Goal: Information Seeking & Learning: Check status

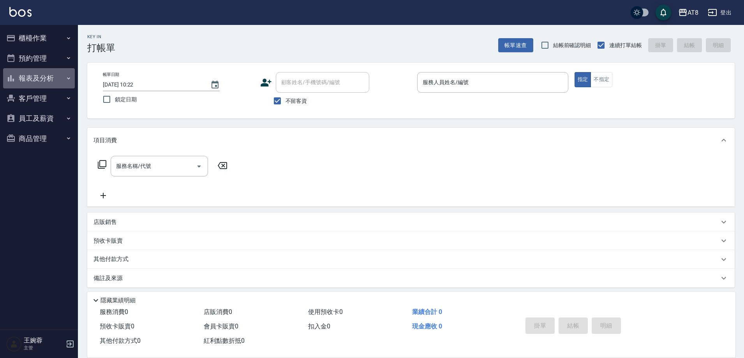
click at [34, 81] on button "報表及分析" at bounding box center [39, 78] width 72 height 20
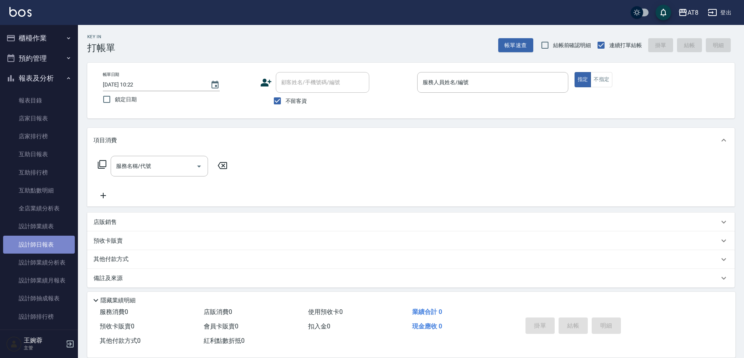
click at [41, 241] on link "設計師日報表" at bounding box center [39, 245] width 72 height 18
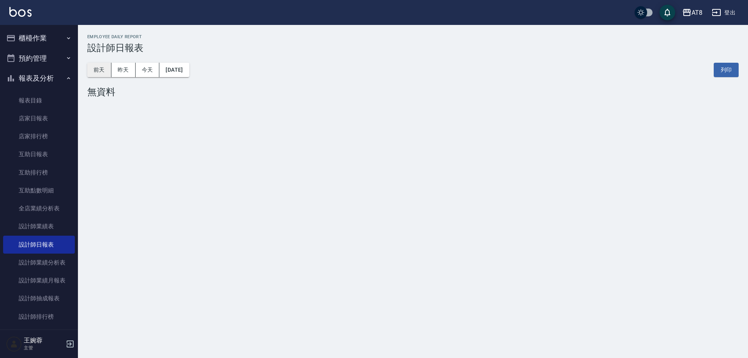
click at [98, 64] on button "前天" at bounding box center [99, 70] width 24 height 14
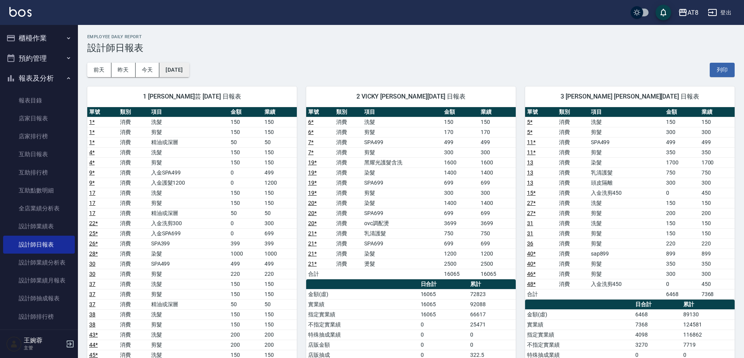
click at [178, 69] on button "[DATE]" at bounding box center [174, 70] width 30 height 14
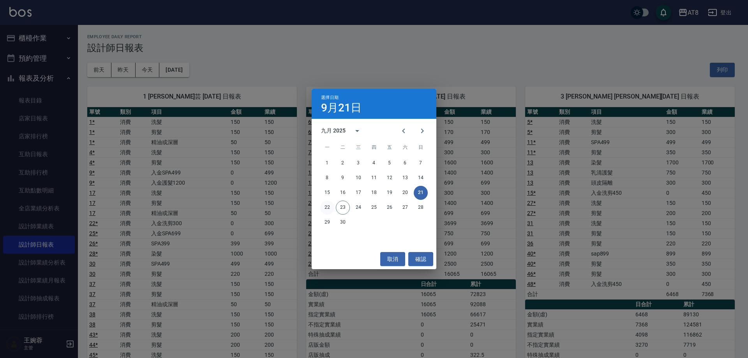
click at [327, 210] on button "22" at bounding box center [327, 208] width 14 height 14
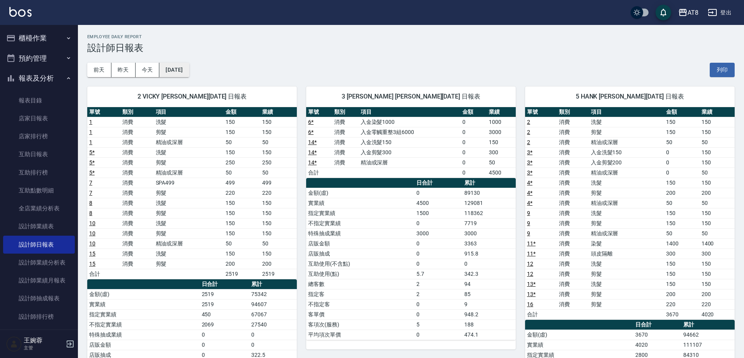
click at [184, 76] on button "[DATE]" at bounding box center [174, 70] width 30 height 14
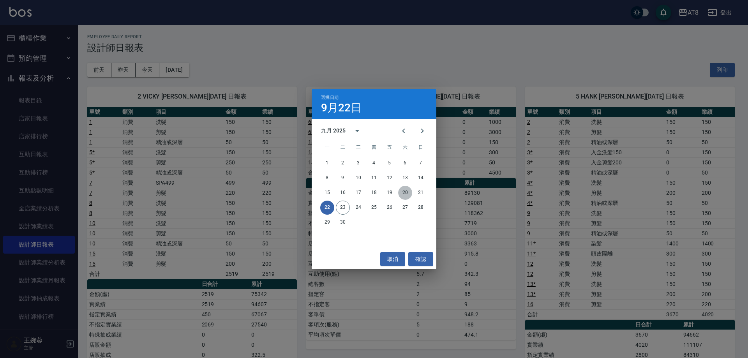
click at [405, 194] on button "20" at bounding box center [405, 193] width 14 height 14
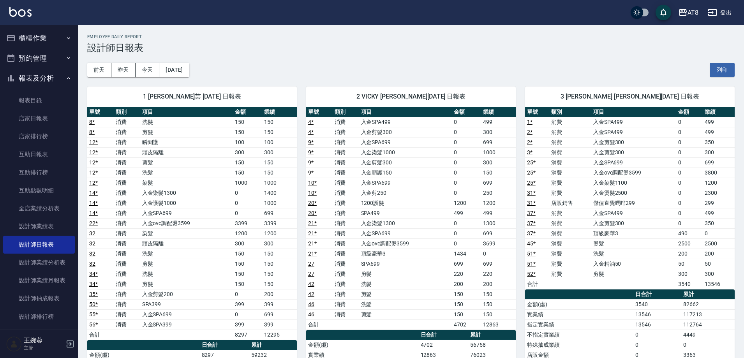
click at [33, 38] on button "櫃檯作業" at bounding box center [39, 38] width 72 height 20
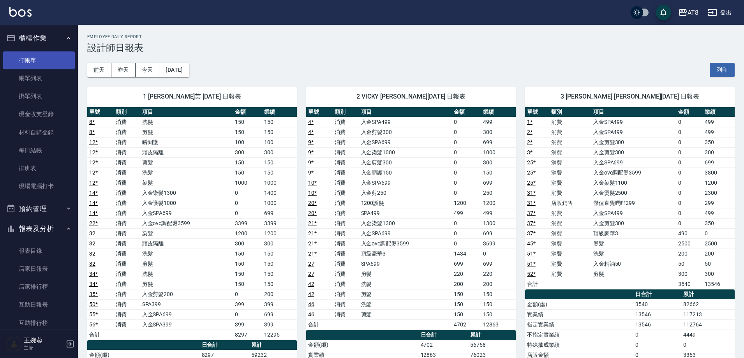
click at [34, 62] on link "打帳單" at bounding box center [39, 60] width 72 height 18
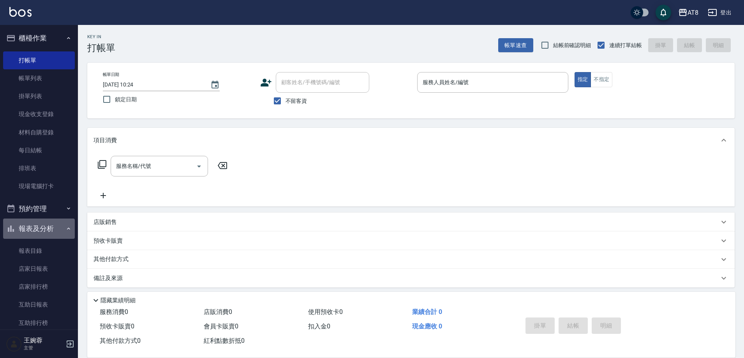
click at [44, 228] on button "報表及分析" at bounding box center [39, 229] width 72 height 20
